Goal: Communication & Community: Answer question/provide support

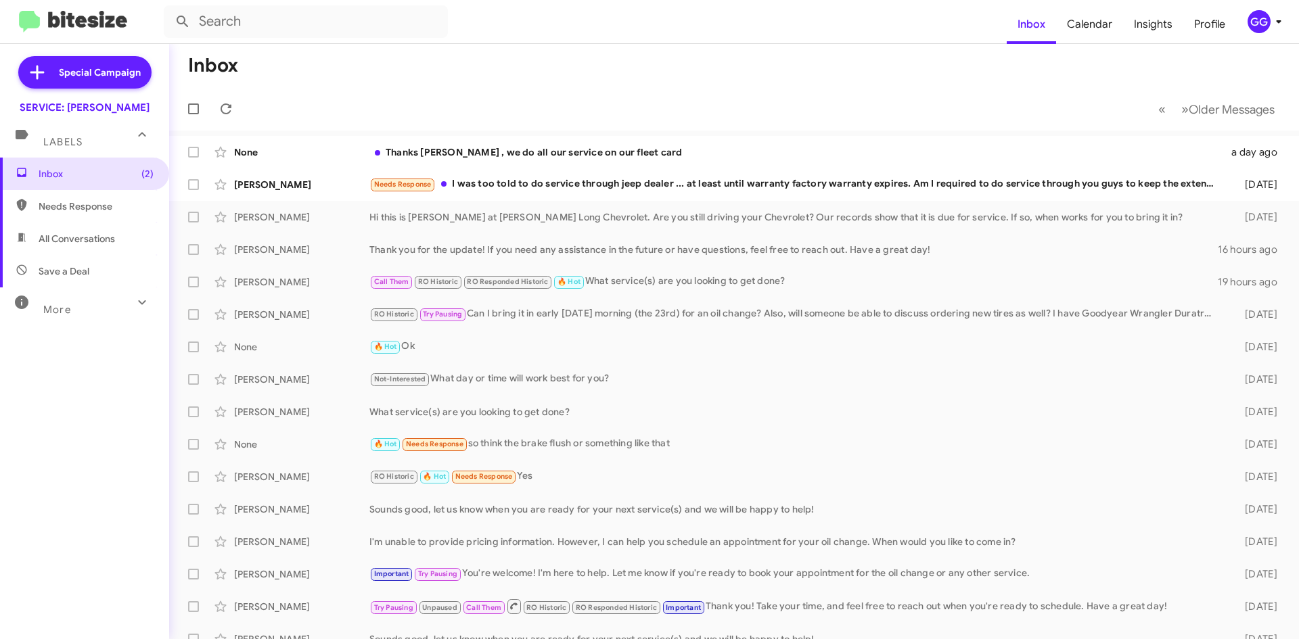
click at [58, 204] on span "Needs Response" at bounding box center [96, 207] width 115 height 14
type input "in:needs-response"
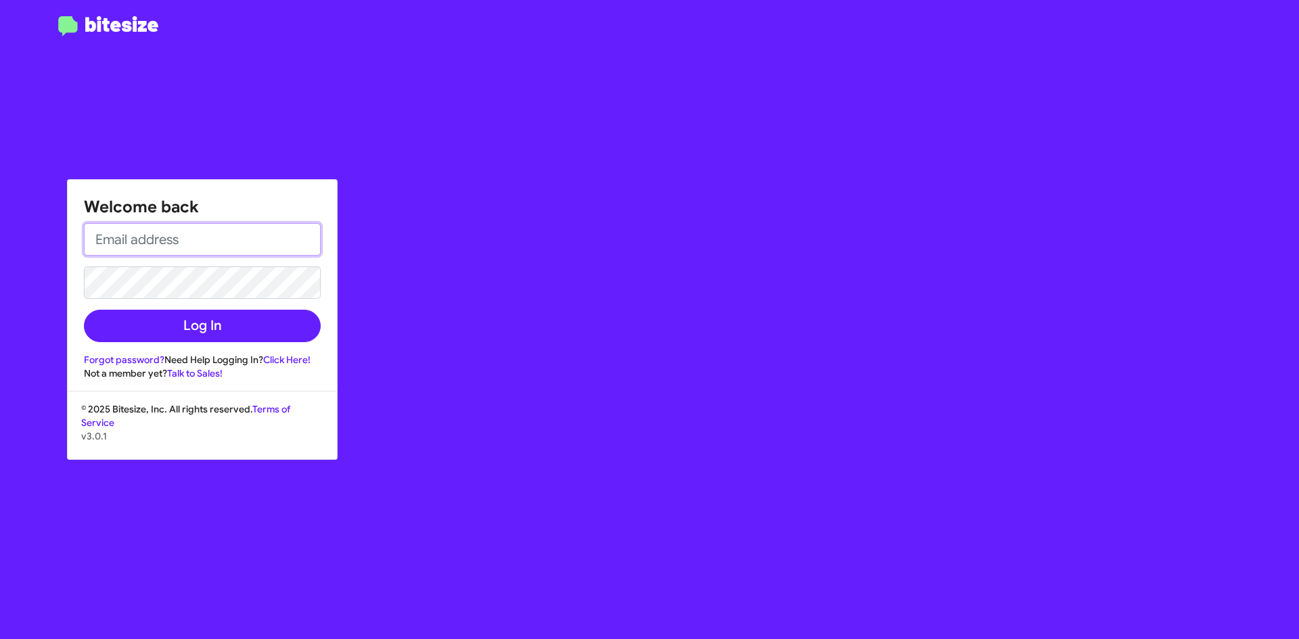
type input "[EMAIL_ADDRESS][DOMAIN_NAME]"
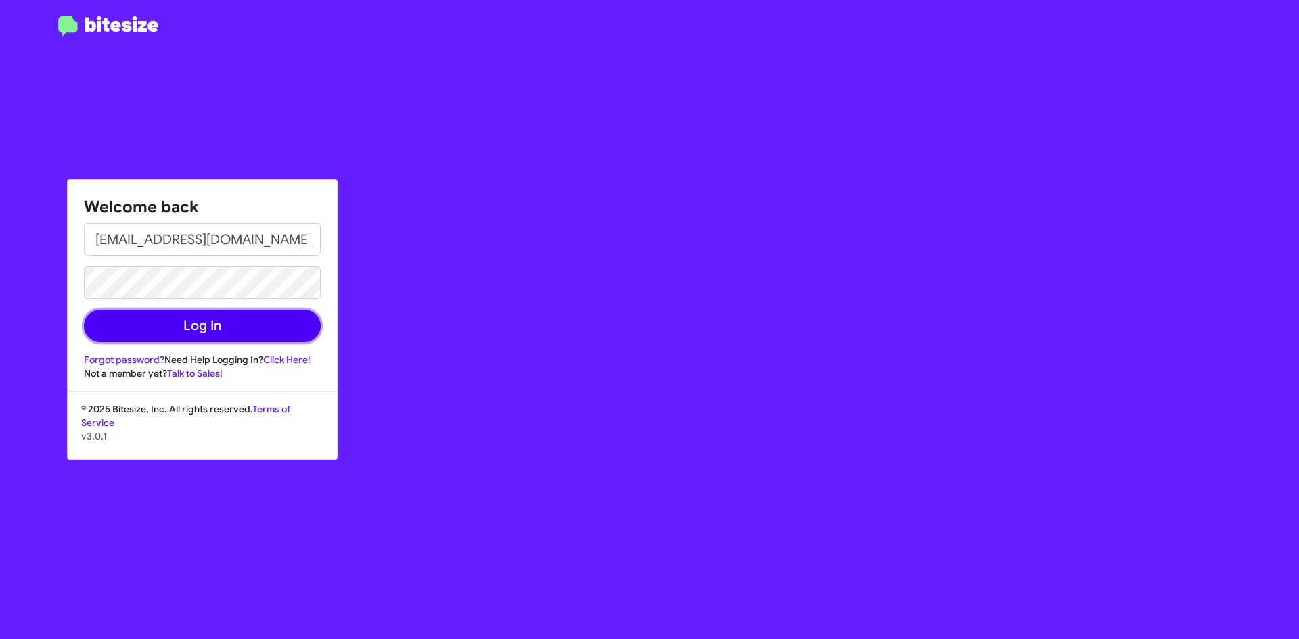
click at [192, 324] on button "Log In" at bounding box center [202, 326] width 237 height 32
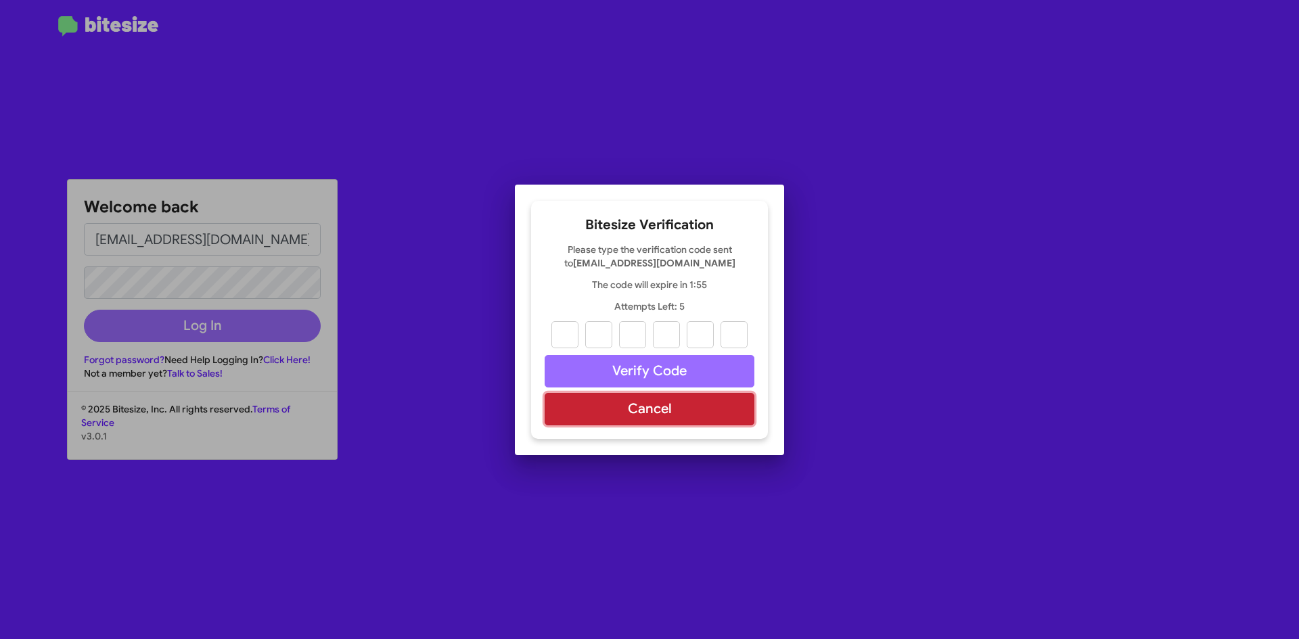
click at [706, 415] on button "Cancel" at bounding box center [650, 409] width 210 height 32
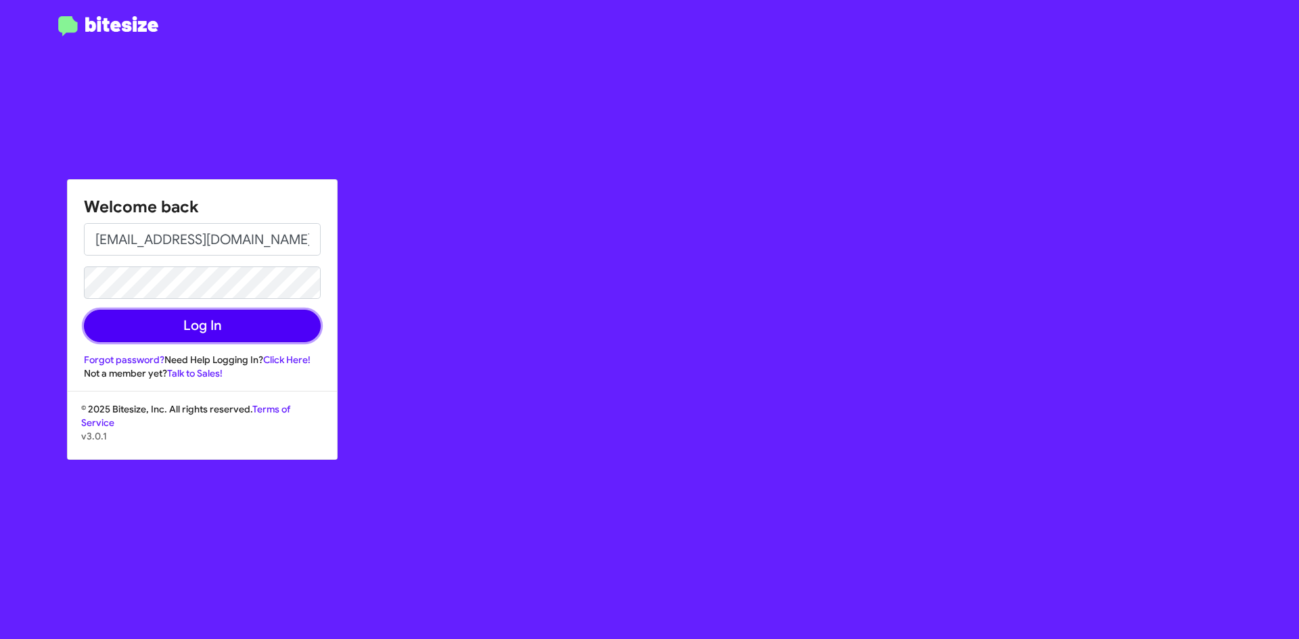
click at [186, 319] on button "Log In" at bounding box center [202, 326] width 237 height 32
type input "ggomezlara@phillong.com"
click at [191, 328] on button "Log In" at bounding box center [202, 326] width 237 height 32
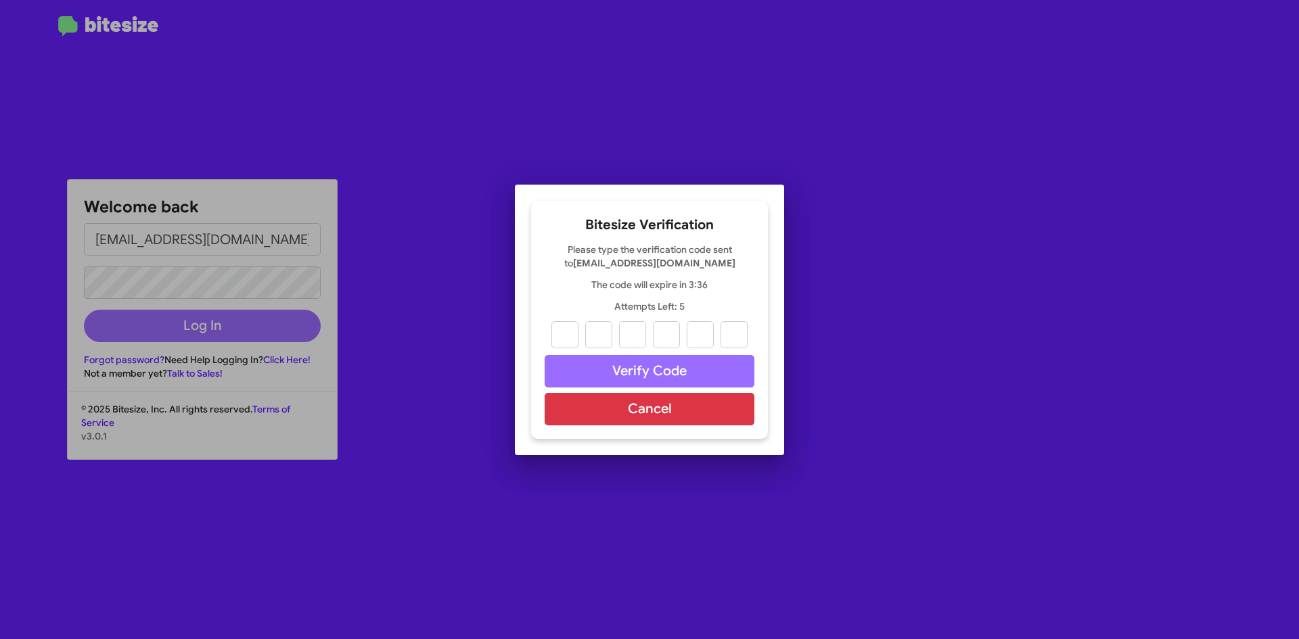
click at [484, 94] on div at bounding box center [649, 319] width 1299 height 639
click at [492, 92] on div at bounding box center [649, 319] width 1299 height 639
click at [487, 89] on div at bounding box center [649, 319] width 1299 height 639
drag, startPoint x: 468, startPoint y: 308, endPoint x: 179, endPoint y: 671, distance: 463.8
click at [575, 336] on input "text" at bounding box center [564, 334] width 27 height 27
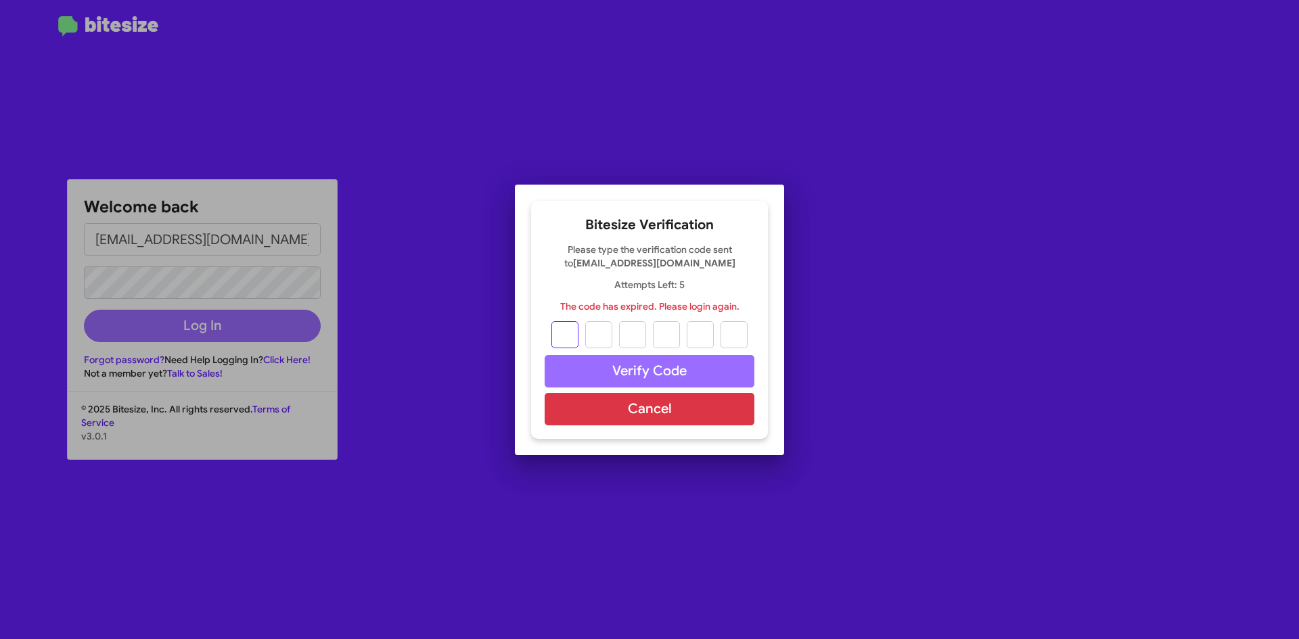
click at [560, 334] on input "text" at bounding box center [564, 334] width 27 height 27
type input "3"
type input "0"
type input "3"
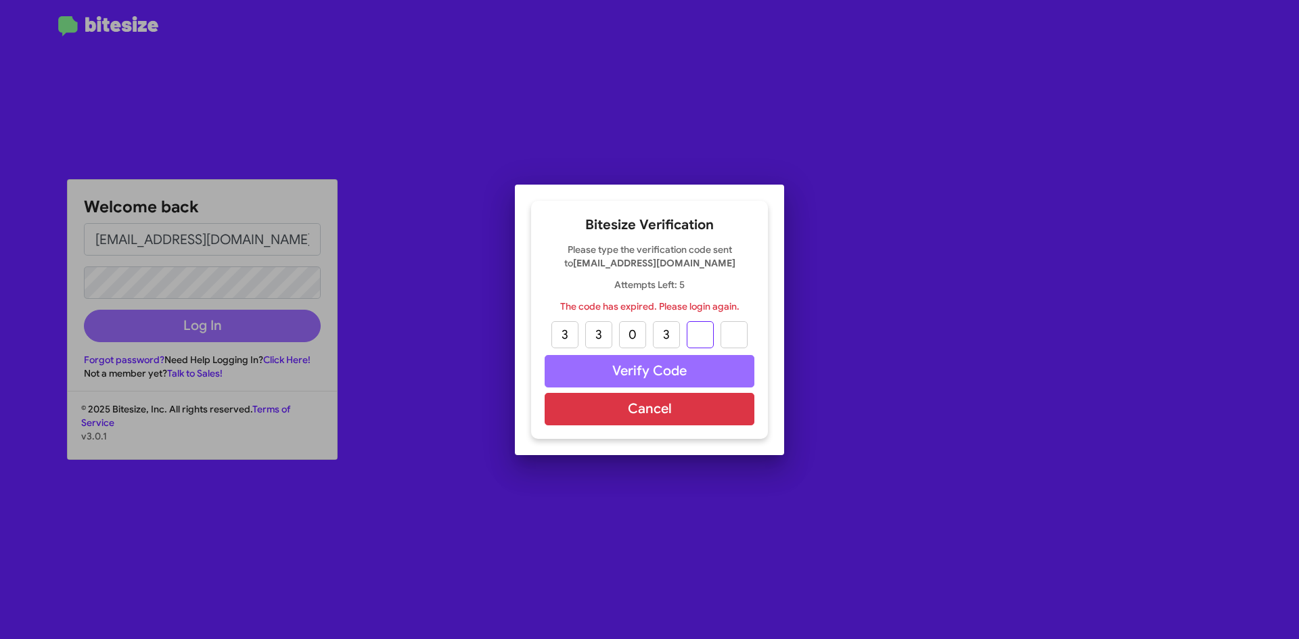
type input "6"
type input "1"
click at [650, 411] on button "Cancel" at bounding box center [650, 409] width 210 height 32
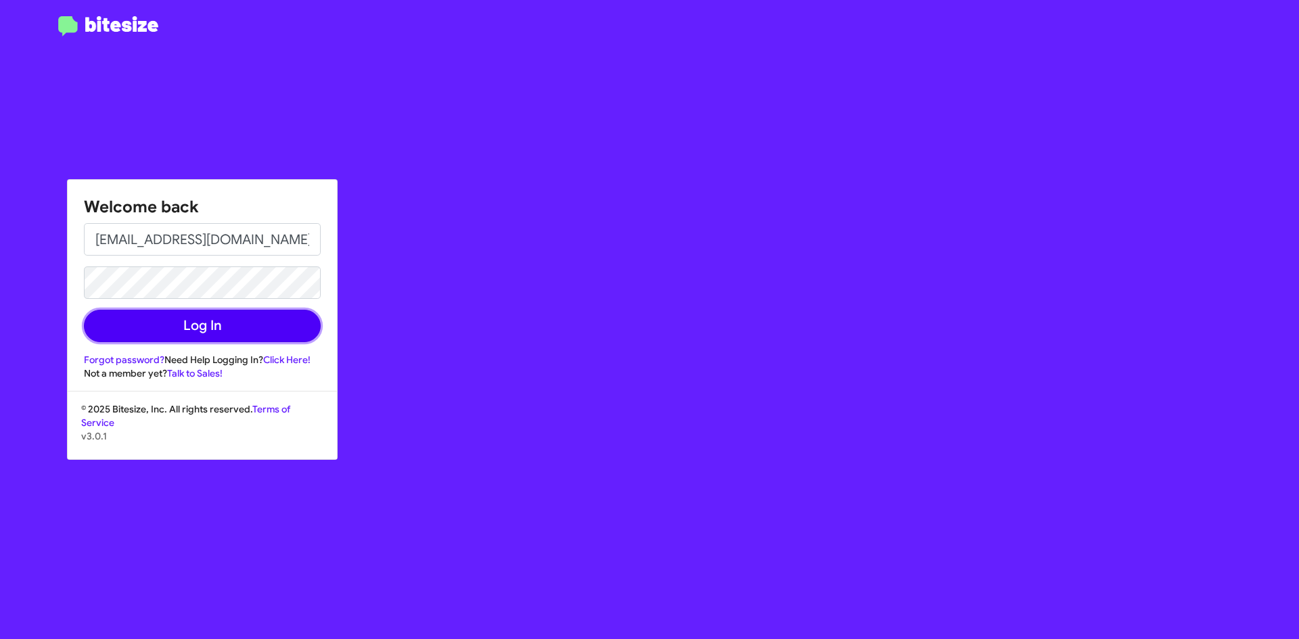
click at [210, 336] on button "Log In" at bounding box center [202, 326] width 237 height 32
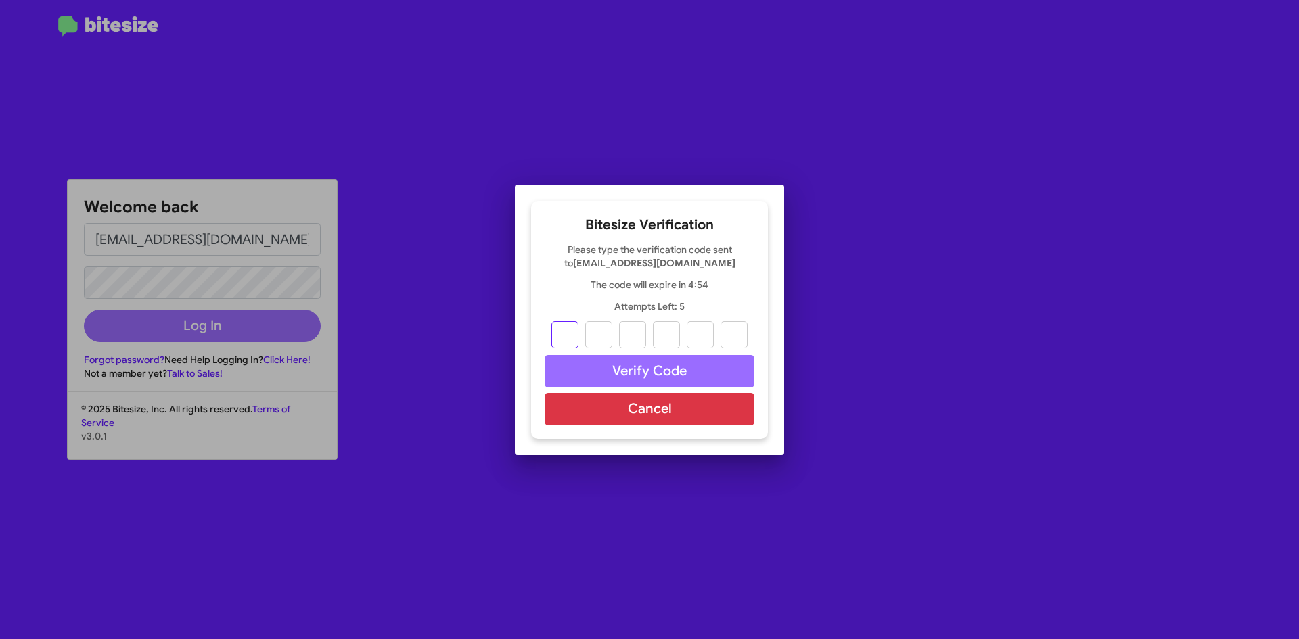
type input "3"
type input "4"
type input "5"
type input "1"
type input "8"
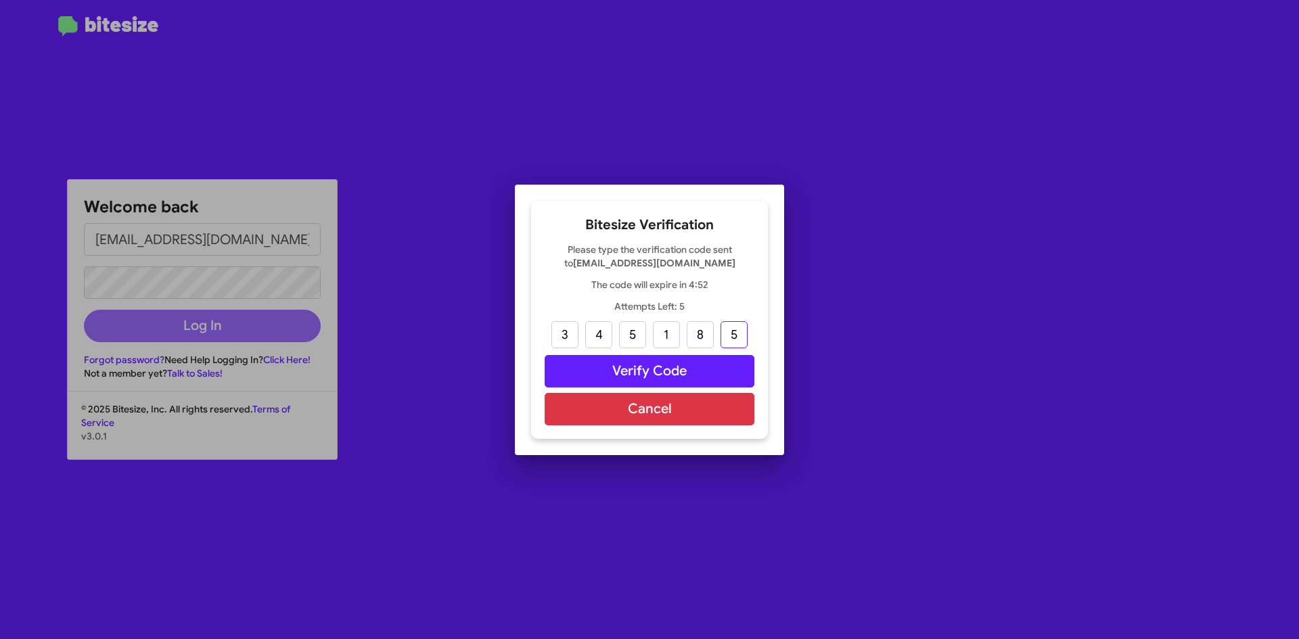
type input "5"
click at [656, 372] on button "Verify Code" at bounding box center [650, 371] width 210 height 32
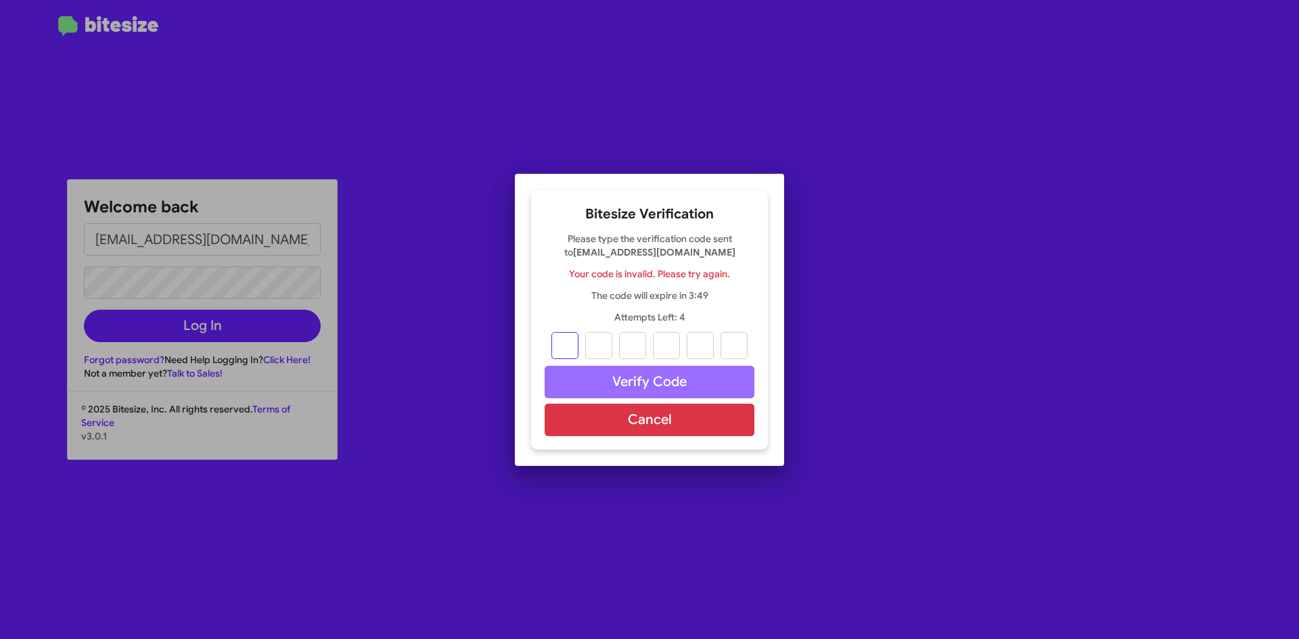
click at [574, 347] on input "text" at bounding box center [564, 345] width 27 height 27
type input "9"
type input "0"
type input "4"
type input "7"
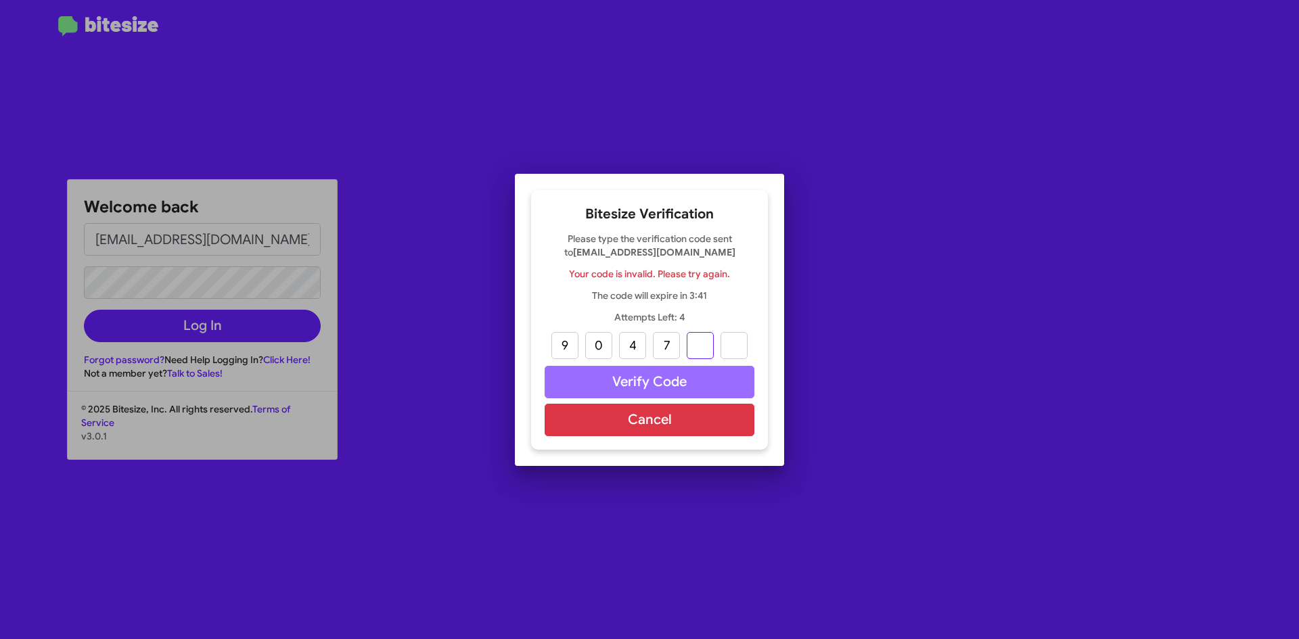
type input "8"
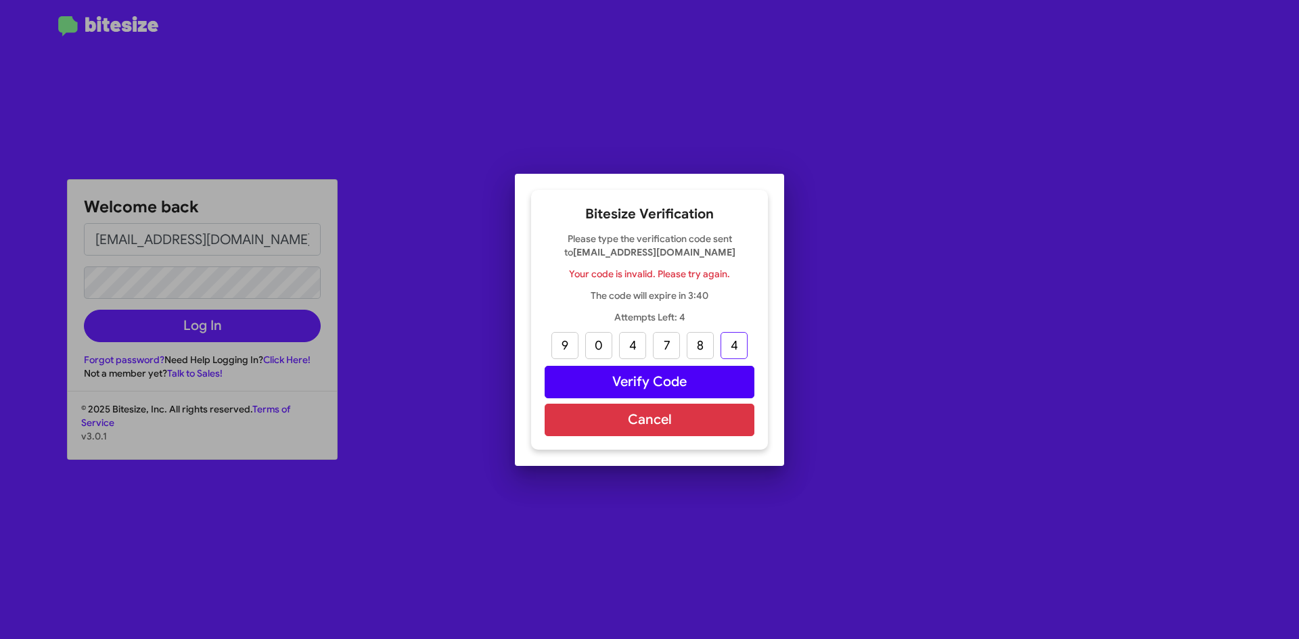
type input "4"
click at [670, 376] on button "Verify Code" at bounding box center [650, 382] width 210 height 32
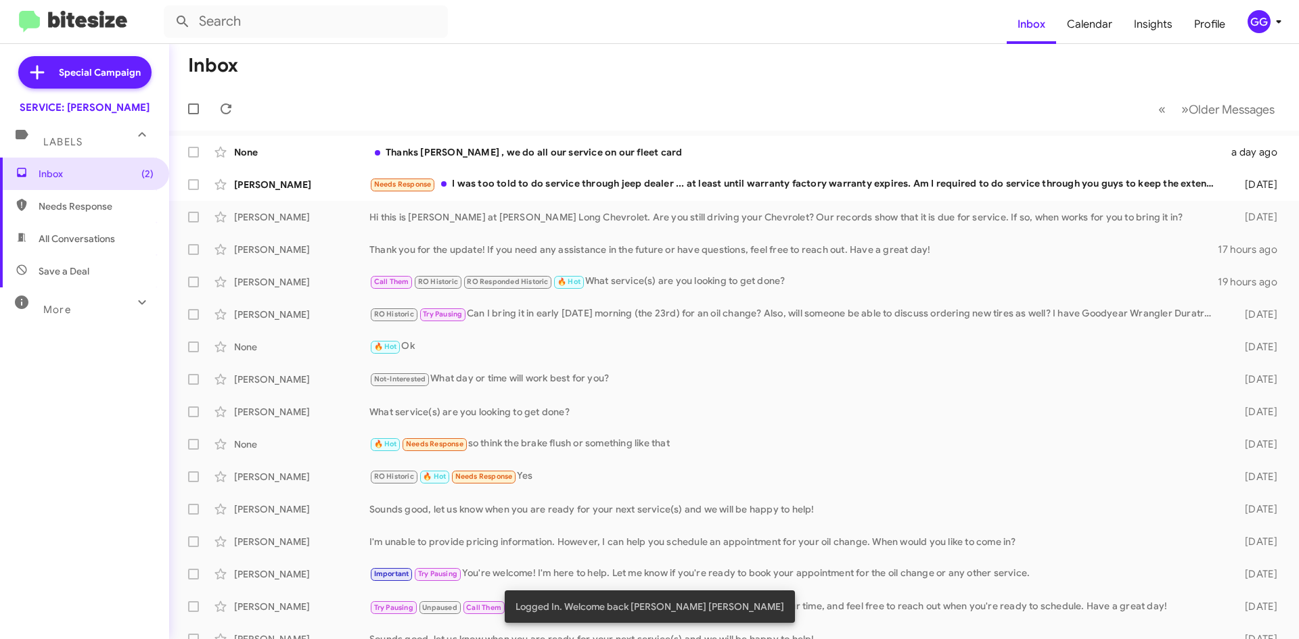
click at [40, 210] on span "Needs Response" at bounding box center [96, 207] width 115 height 14
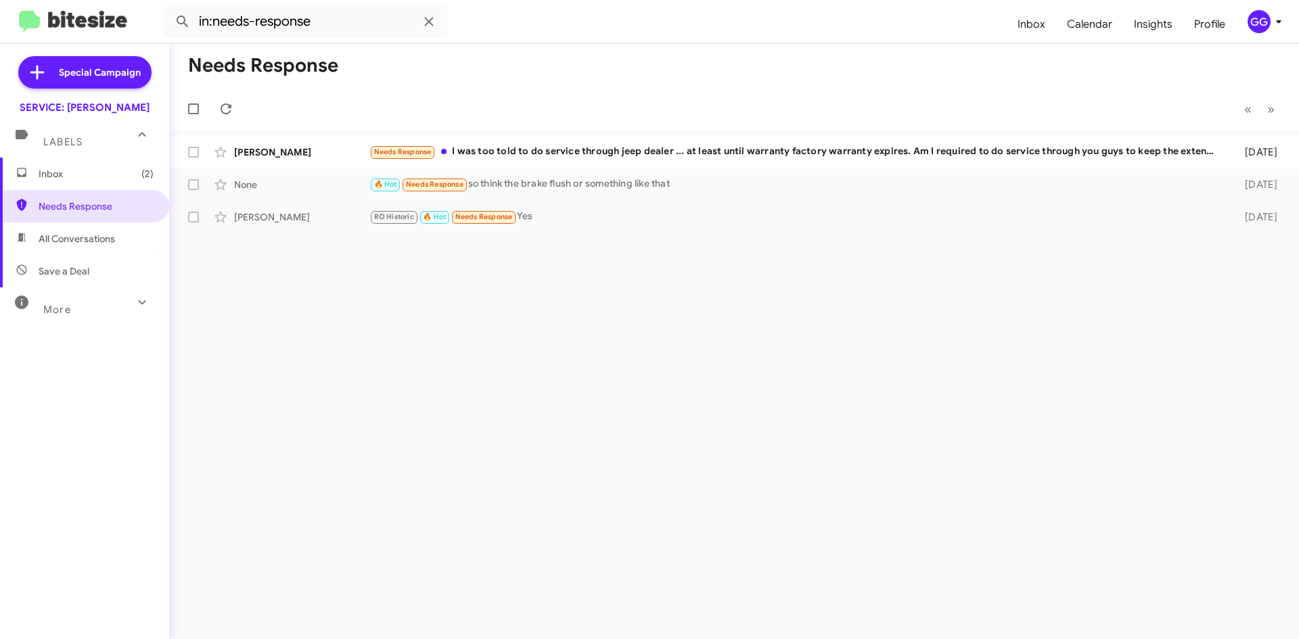
click at [90, 229] on span "All Conversations" at bounding box center [84, 239] width 169 height 32
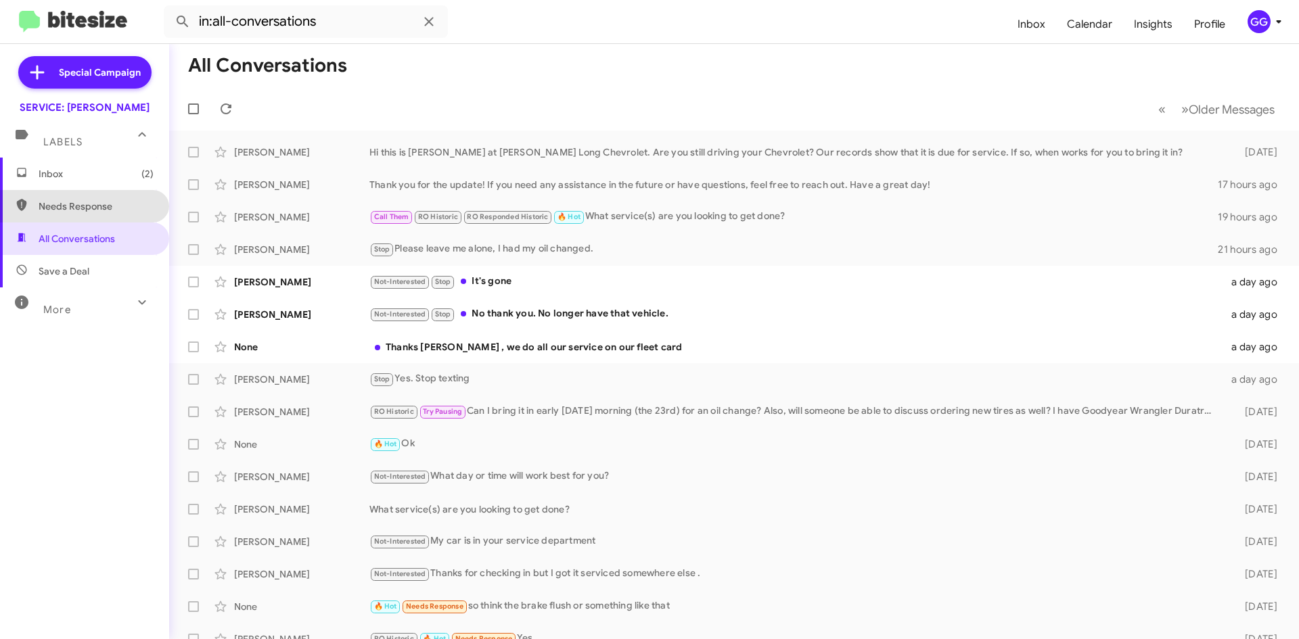
click at [86, 202] on span "Needs Response" at bounding box center [96, 207] width 115 height 14
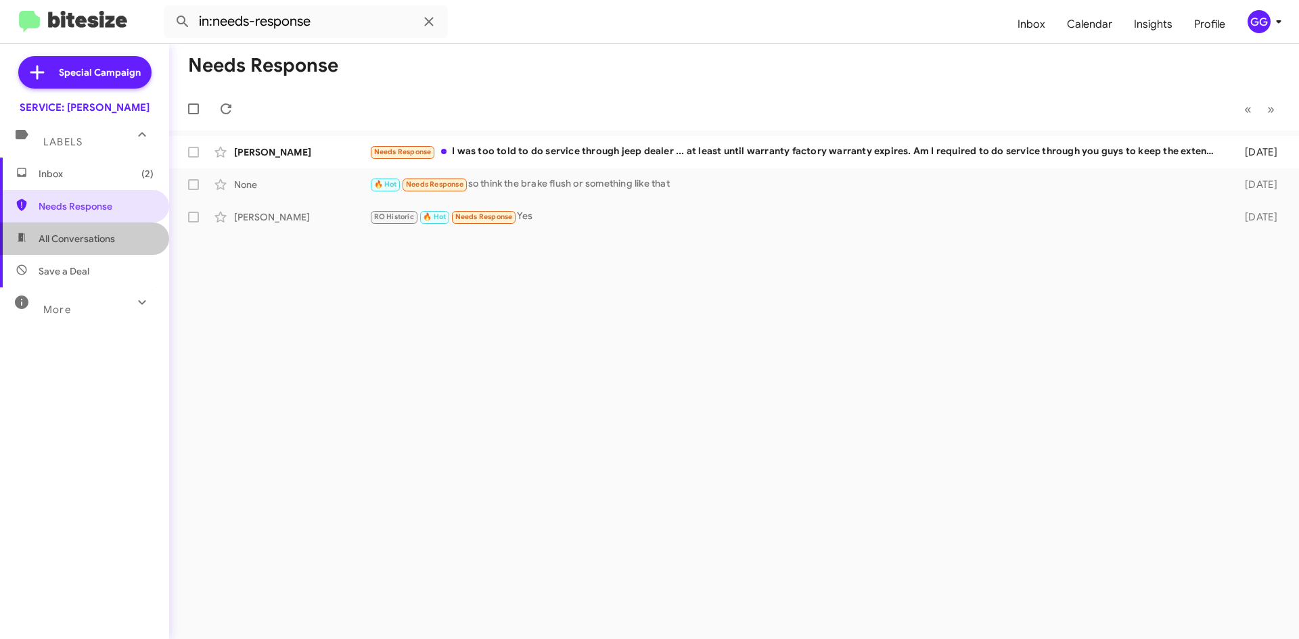
click at [91, 241] on span "All Conversations" at bounding box center [77, 239] width 76 height 14
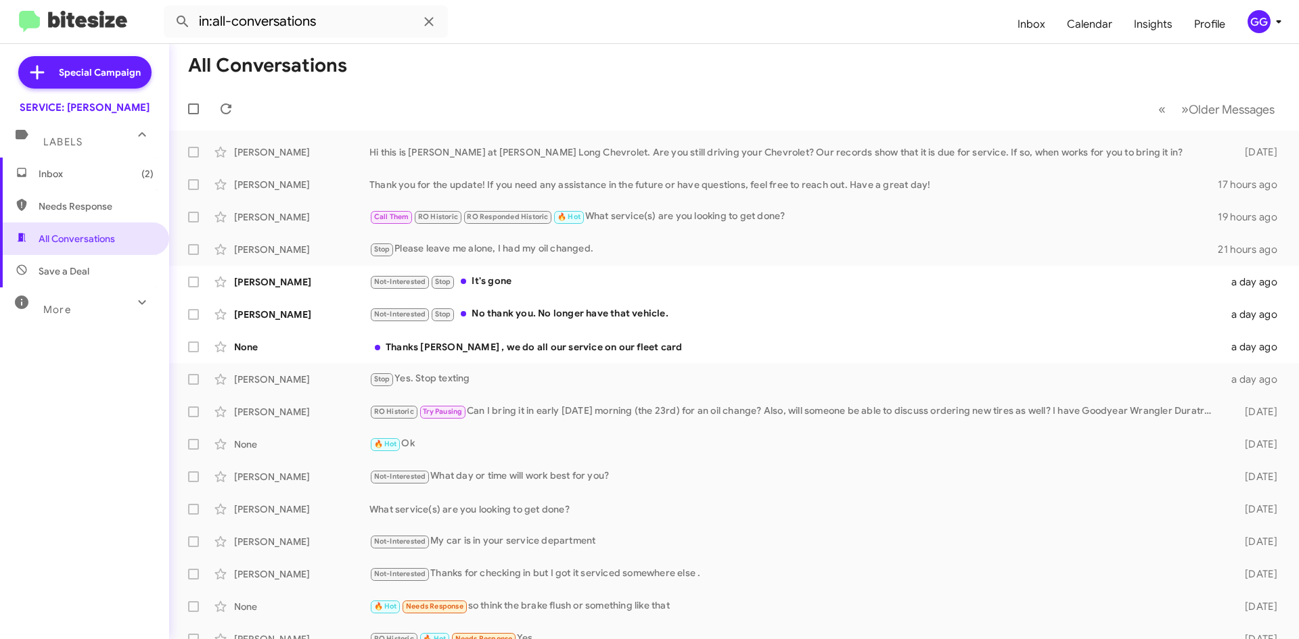
click at [28, 203] on span "Needs Response" at bounding box center [84, 206] width 169 height 32
type input "in:needs-response"
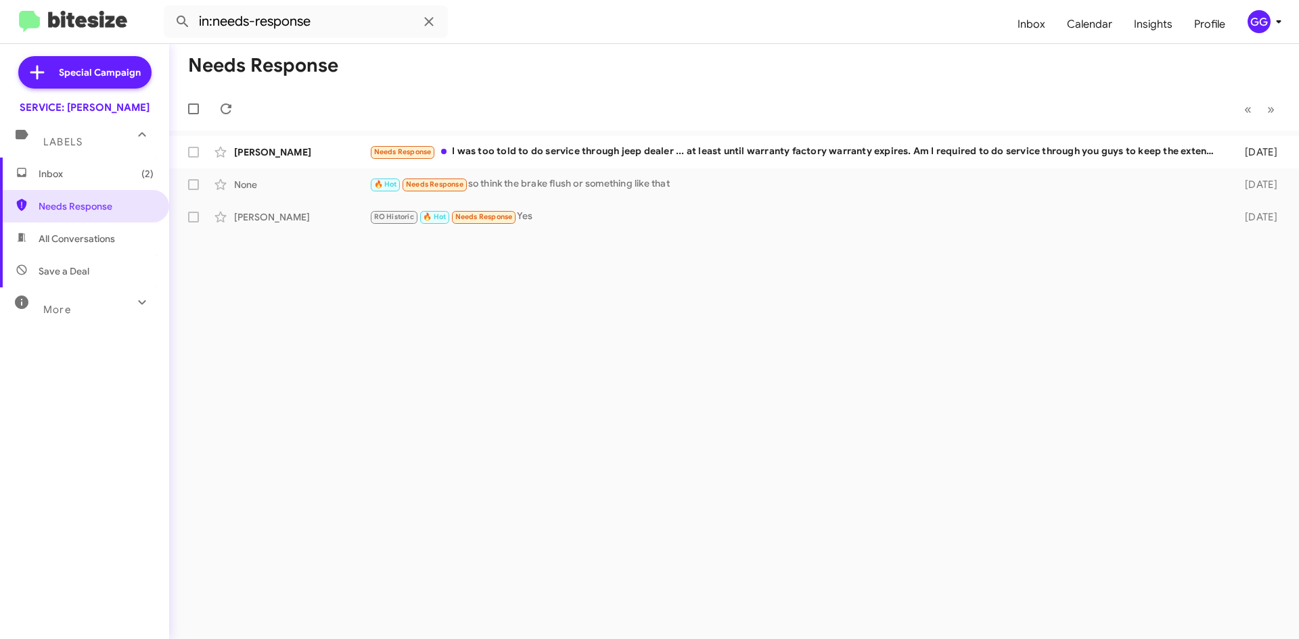
click at [574, 458] on div "Needs Response « Previous » Next Jeanine Charlton Needs Response I was too told…" at bounding box center [734, 341] width 1130 height 595
drag, startPoint x: 575, startPoint y: 456, endPoint x: 920, endPoint y: 388, distance: 351.1
click at [920, 388] on div "Needs Response « Previous » Next Jeanine Charlton Needs Response I was too told…" at bounding box center [734, 341] width 1130 height 595
click at [89, 167] on span "Inbox (2)" at bounding box center [96, 174] width 115 height 14
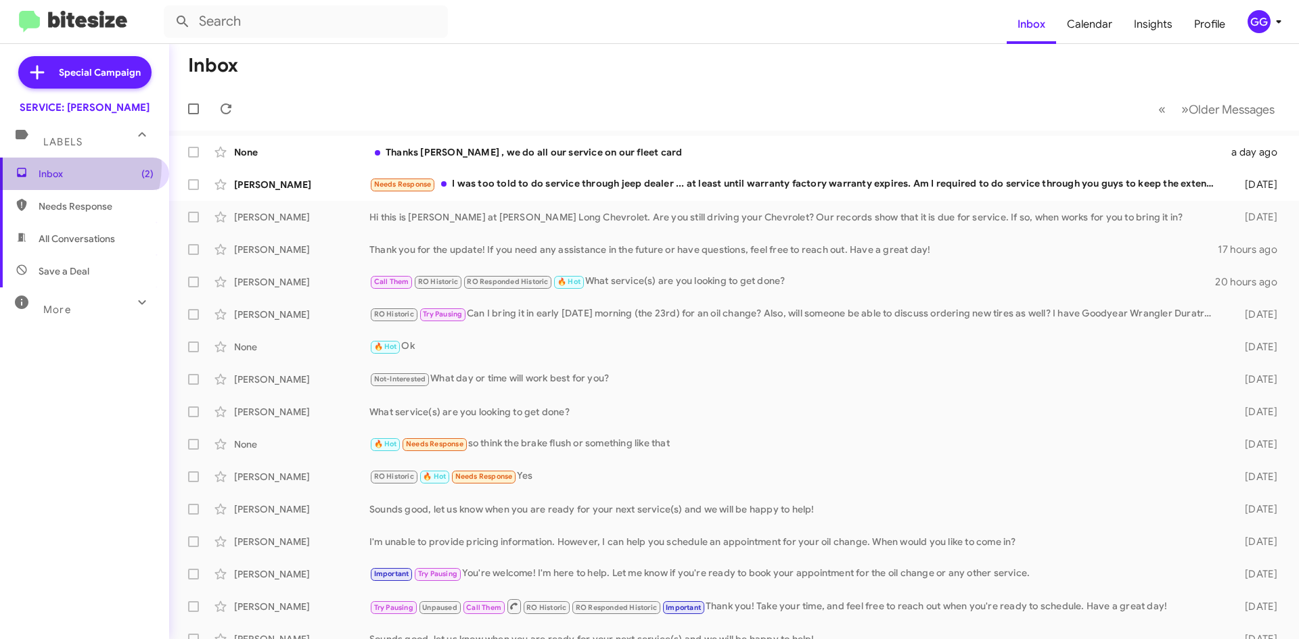
click at [62, 166] on span "Inbox (2)" at bounding box center [84, 174] width 169 height 32
click at [86, 200] on span "Needs Response" at bounding box center [96, 207] width 115 height 14
type input "in:needs-response"
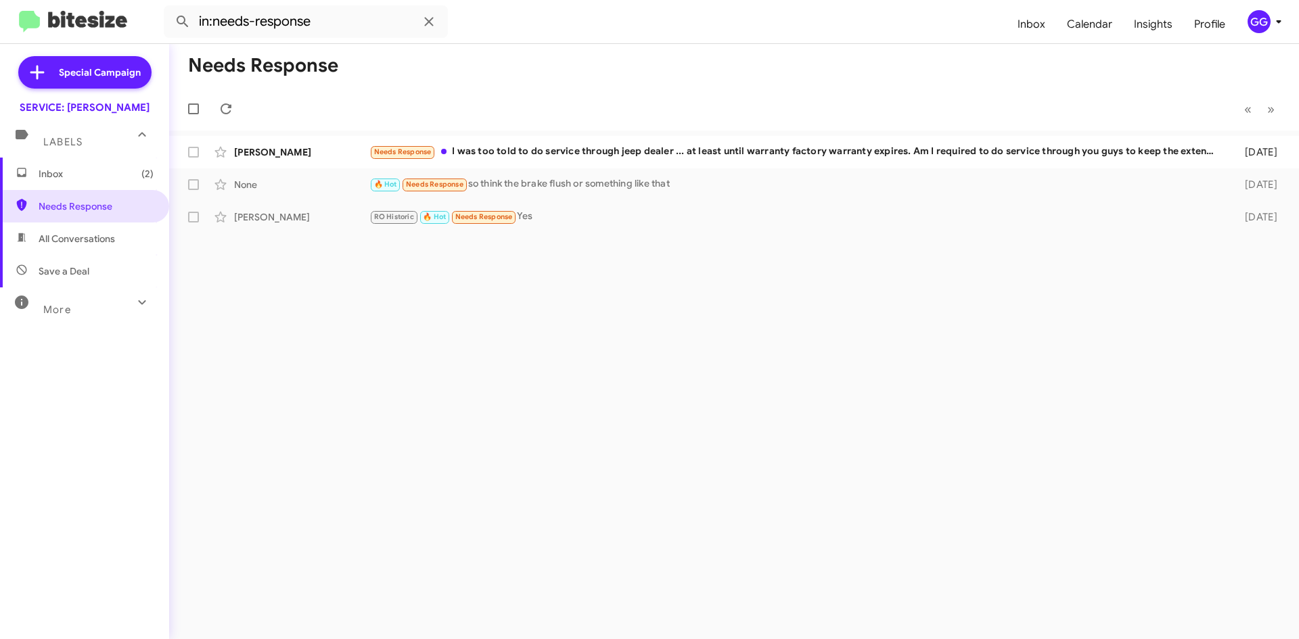
click at [75, 168] on span "Inbox (2)" at bounding box center [96, 174] width 115 height 14
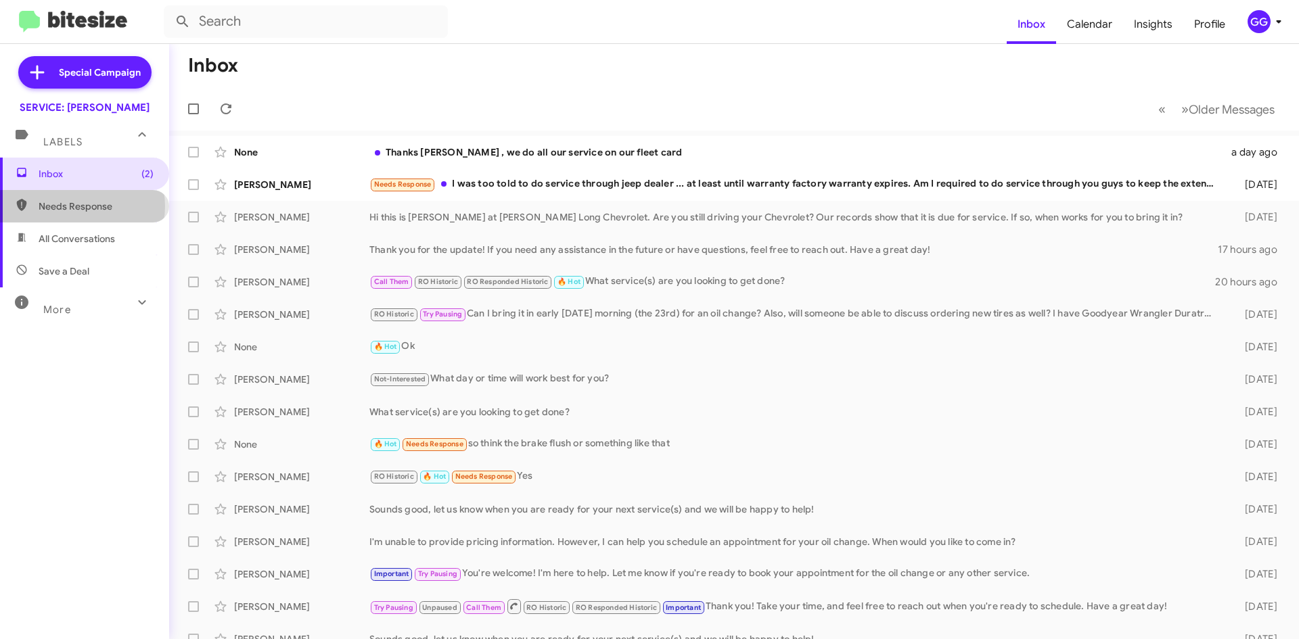
click at [81, 206] on span "Needs Response" at bounding box center [96, 207] width 115 height 14
type input "in:needs-response"
